Goal: Information Seeking & Learning: Learn about a topic

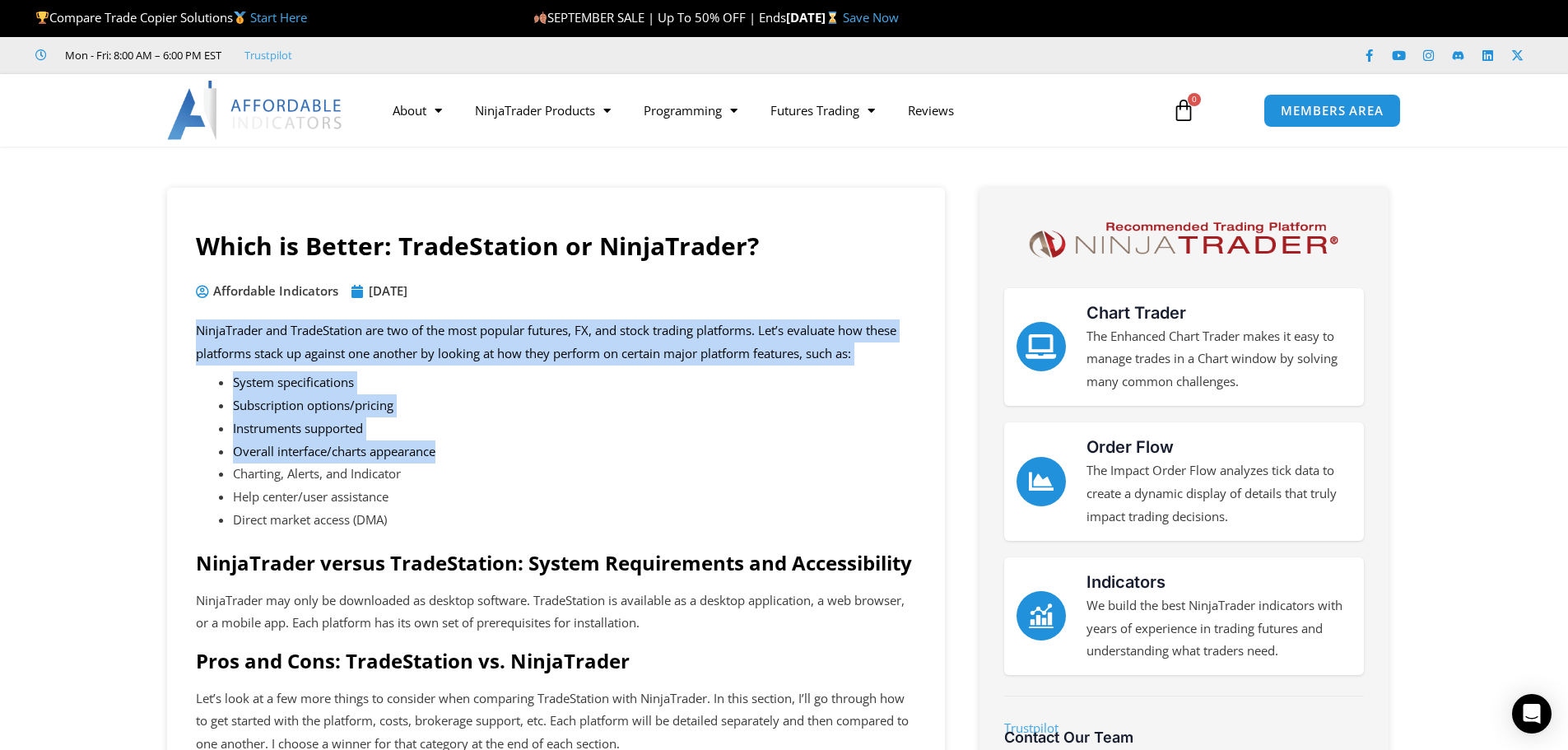
drag, startPoint x: 456, startPoint y: 340, endPoint x: 736, endPoint y: 468, distance: 307.9
click at [736, 468] on li "Charting, Alerts, and Indicator" at bounding box center [574, 473] width 683 height 23
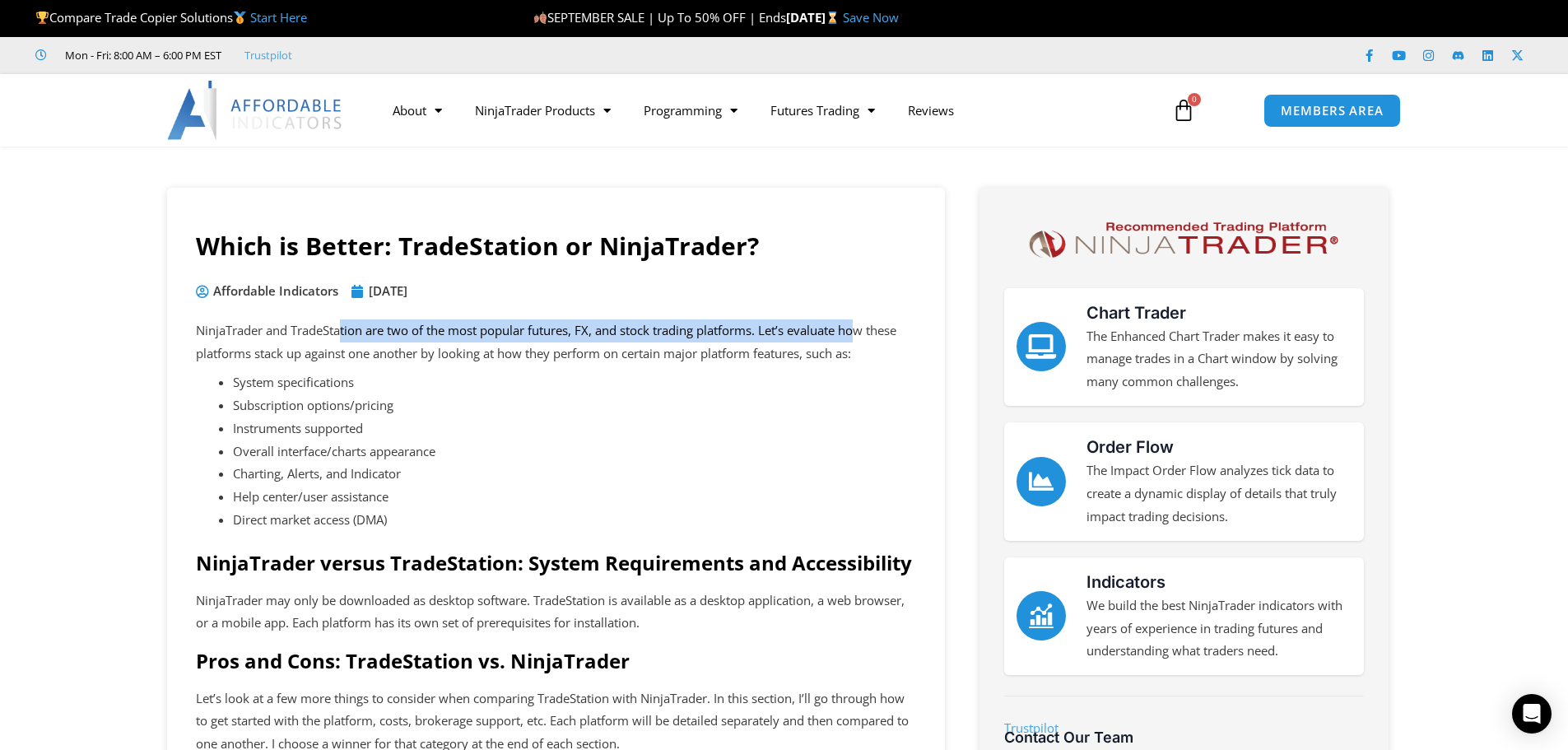
drag, startPoint x: 341, startPoint y: 318, endPoint x: 790, endPoint y: 455, distance: 469.4
click at [867, 349] on p "NinjaTrader and TradeStation are two of the most popular futures, FX, and stock…" at bounding box center [556, 342] width 720 height 46
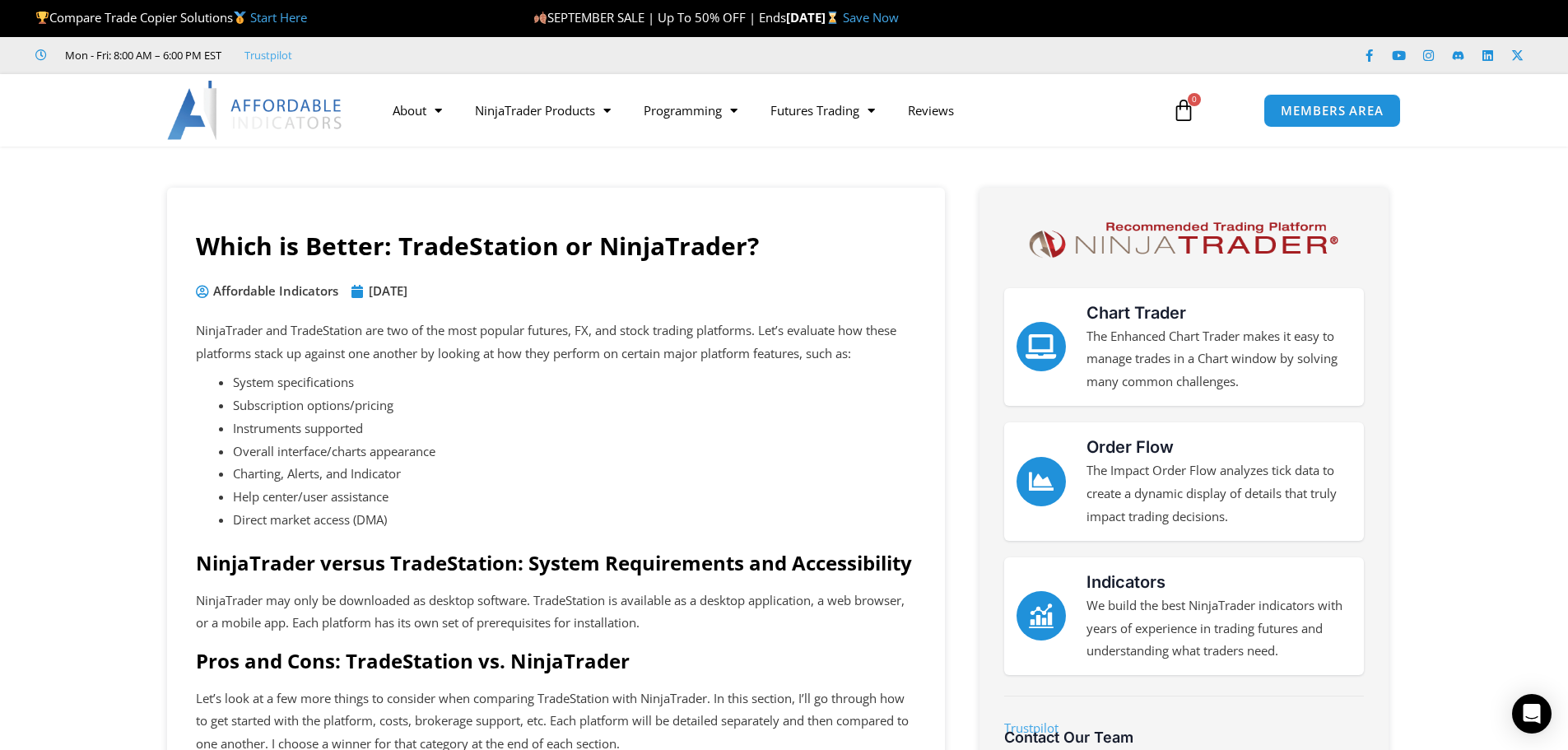
click at [790, 455] on li "Overall interface/charts appearance" at bounding box center [574, 451] width 683 height 23
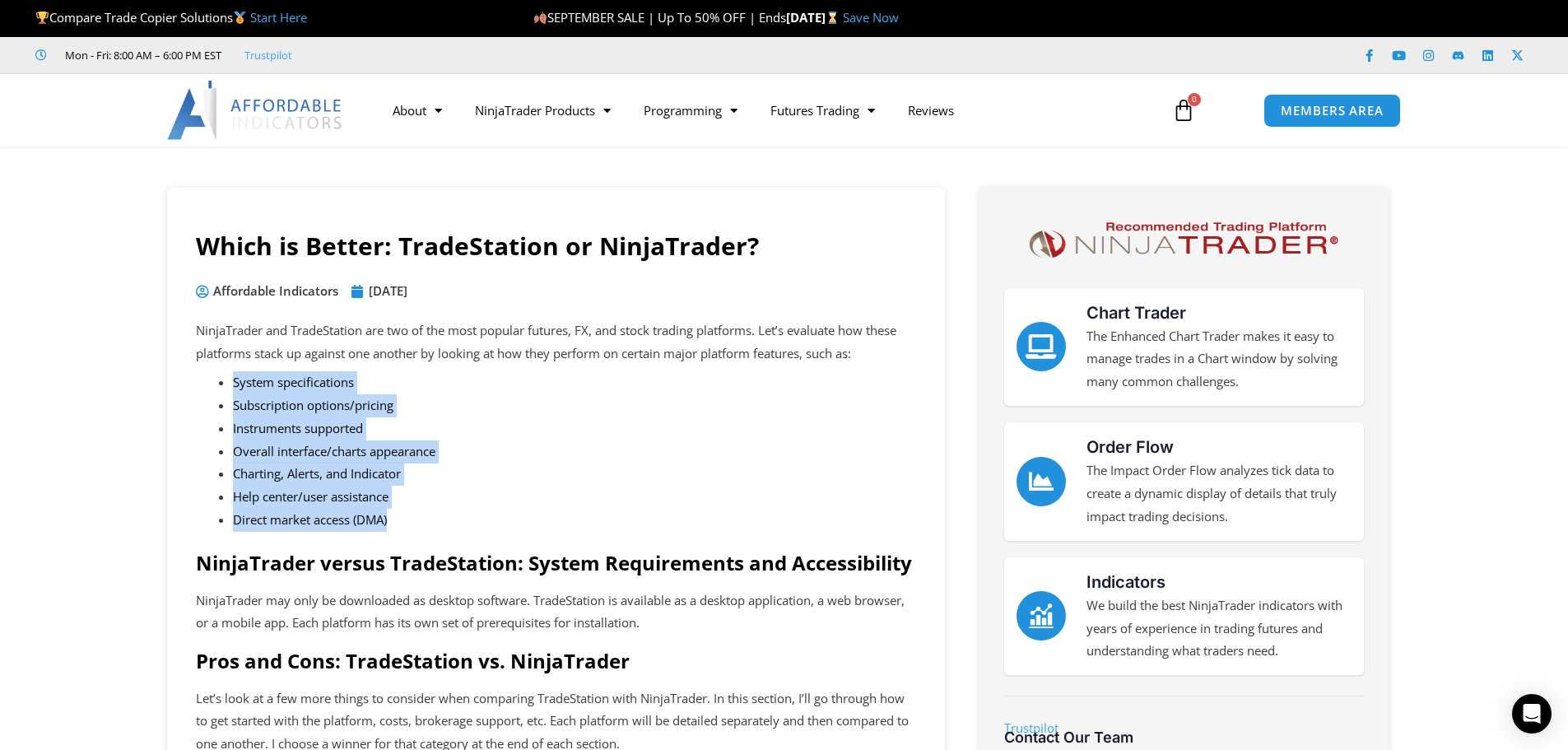
drag, startPoint x: 244, startPoint y: 397, endPoint x: 557, endPoint y: 529, distance: 339.7
click at [531, 530] on ul "System specifications Subscription options/pricing Instruments supported Overal…" at bounding box center [574, 451] width 683 height 161
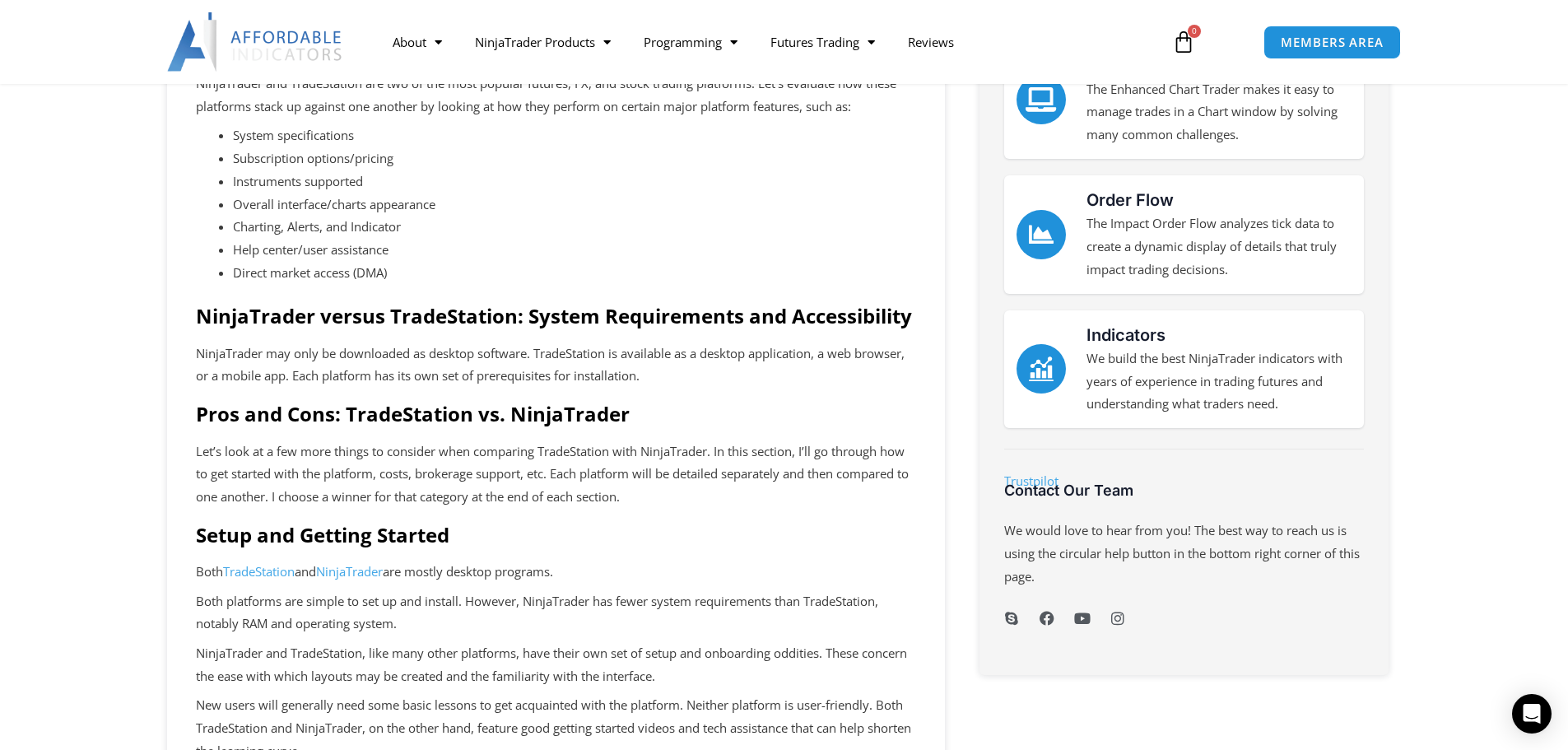
click at [806, 351] on p "NinjaTrader may only be downloaded as desktop software. TradeStation is availab…" at bounding box center [556, 365] width 720 height 46
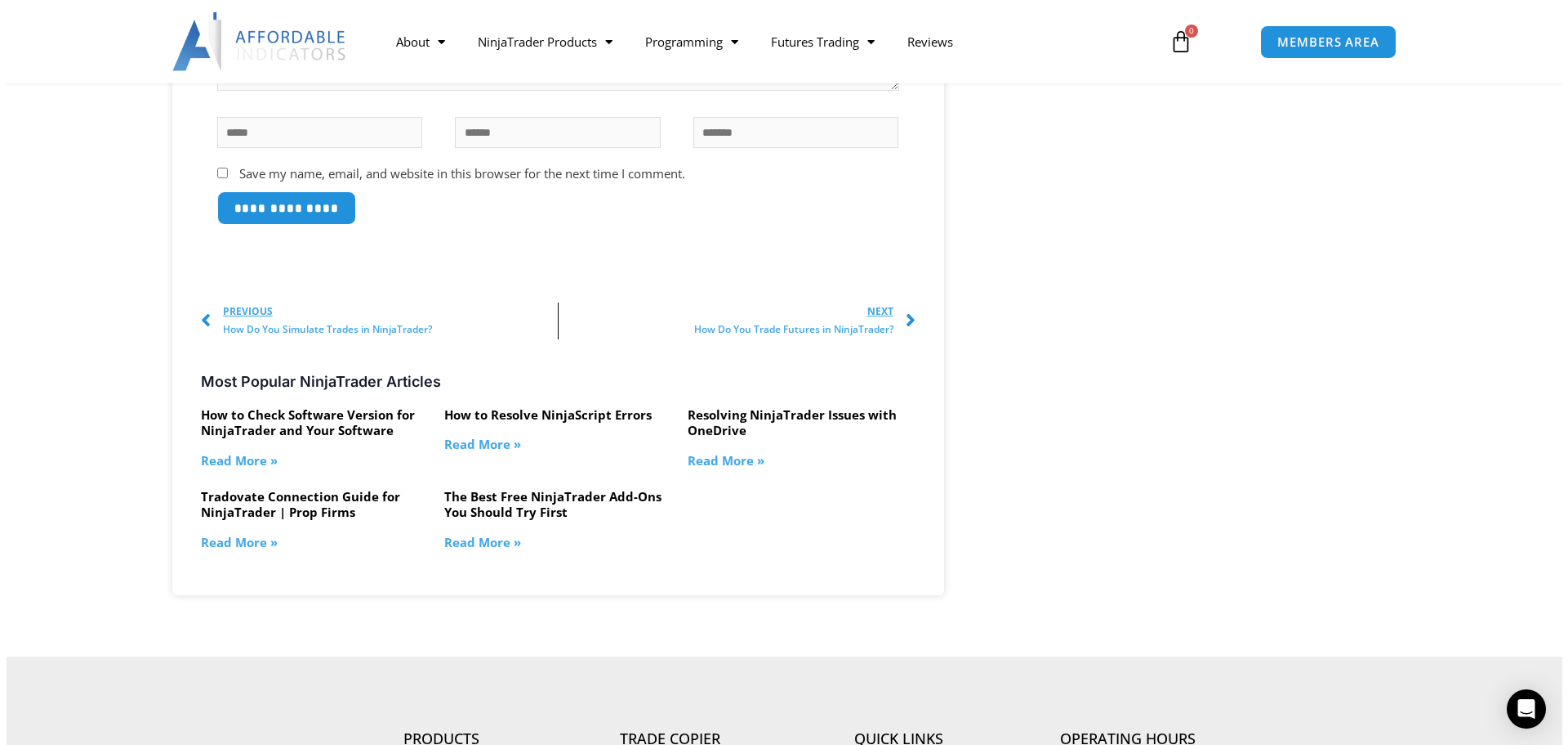
scroll to position [2534, 0]
